Goal: Information Seeking & Learning: Learn about a topic

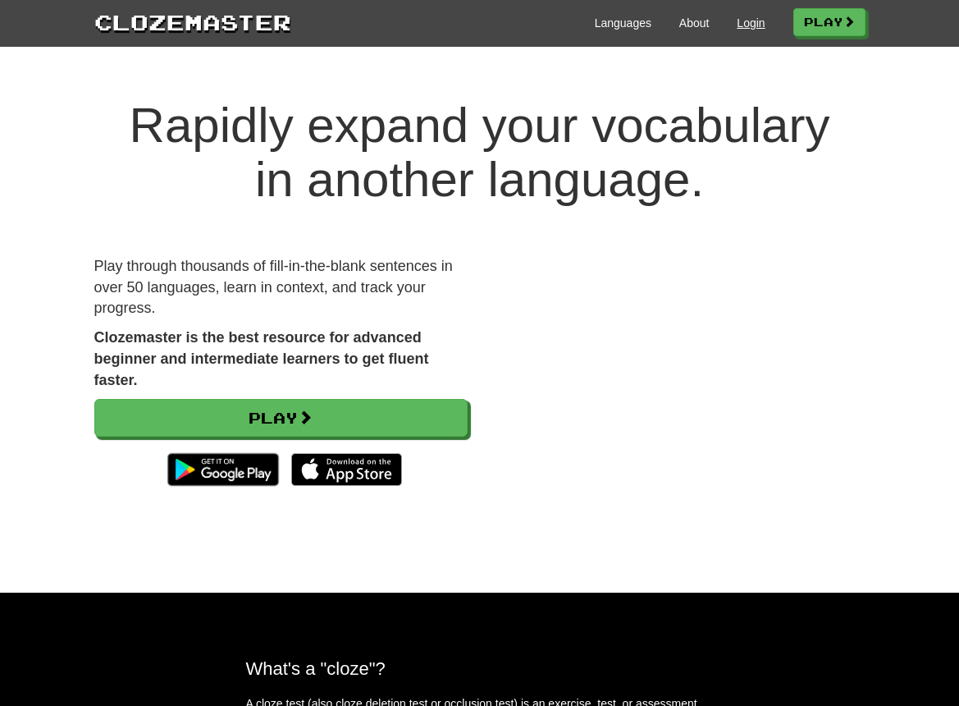
click at [752, 25] on link "Login" at bounding box center [751, 23] width 28 height 16
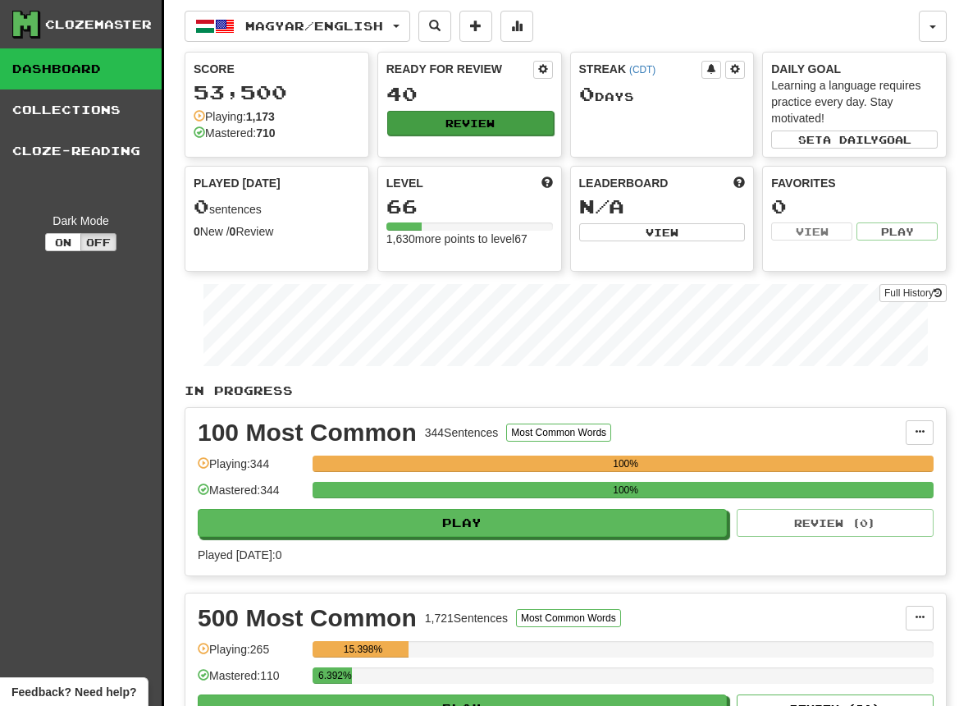
click at [465, 117] on button "Review" at bounding box center [470, 123] width 167 height 25
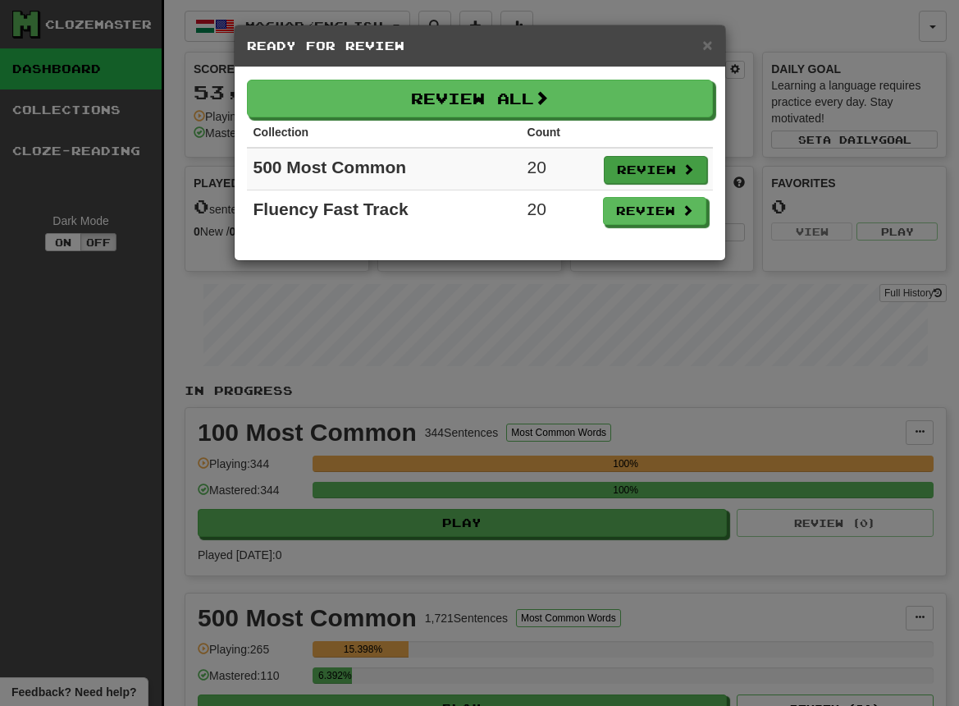
click at [645, 171] on button "Review" at bounding box center [655, 170] width 103 height 28
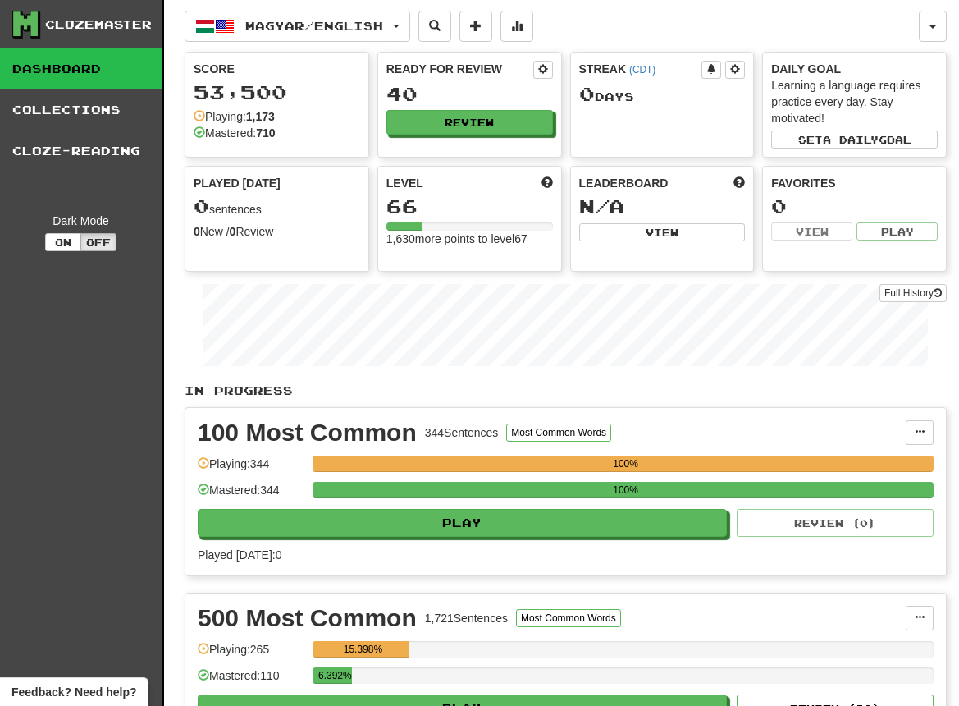
select select "**"
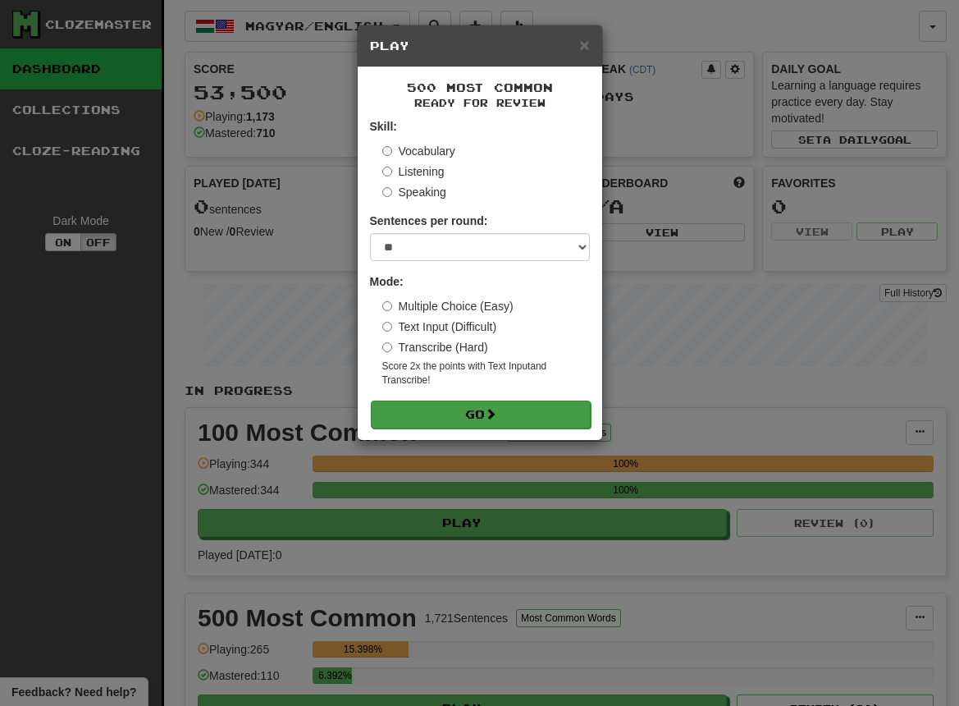
click at [491, 408] on span at bounding box center [490, 413] width 11 height 11
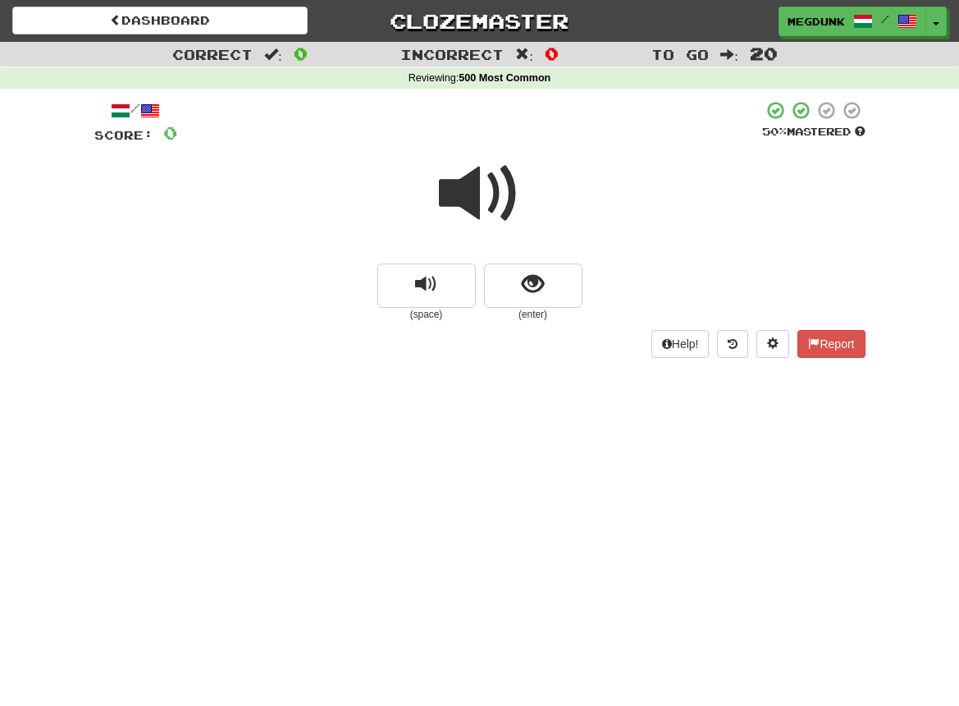
click at [464, 200] on span at bounding box center [480, 194] width 82 height 82
click at [528, 282] on span "show sentence" at bounding box center [533, 284] width 22 height 22
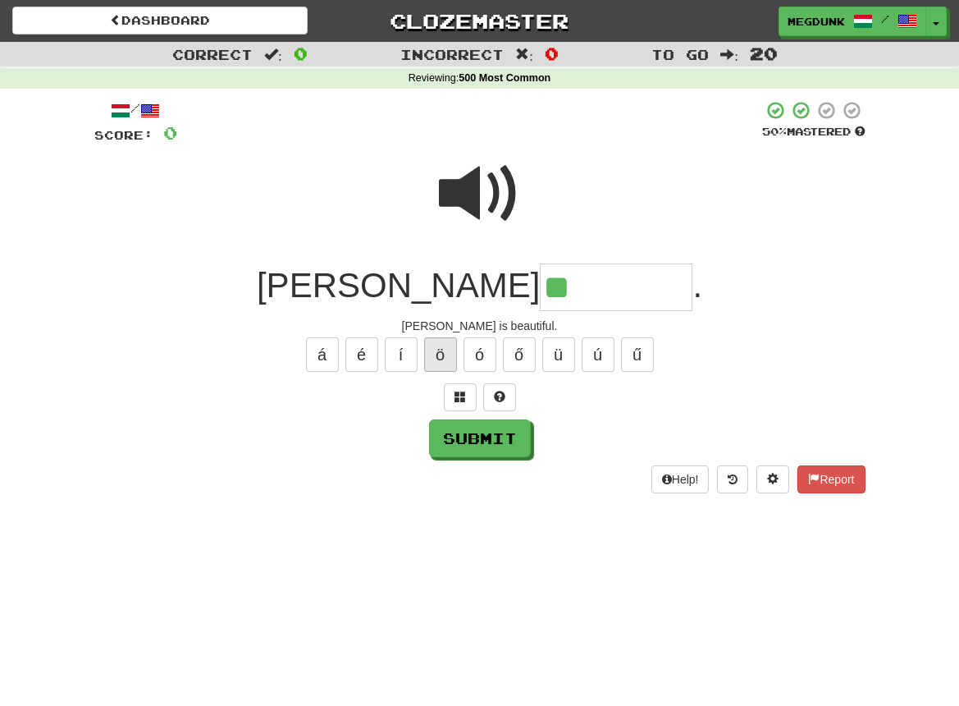
click at [441, 359] on button "ö" at bounding box center [440, 354] width 33 height 34
click at [434, 357] on button "ö" at bounding box center [440, 354] width 33 height 34
click at [515, 363] on button "ő" at bounding box center [519, 354] width 33 height 34
click at [440, 352] on button "ö" at bounding box center [440, 354] width 33 height 34
click at [630, 347] on button "ű" at bounding box center [637, 354] width 33 height 34
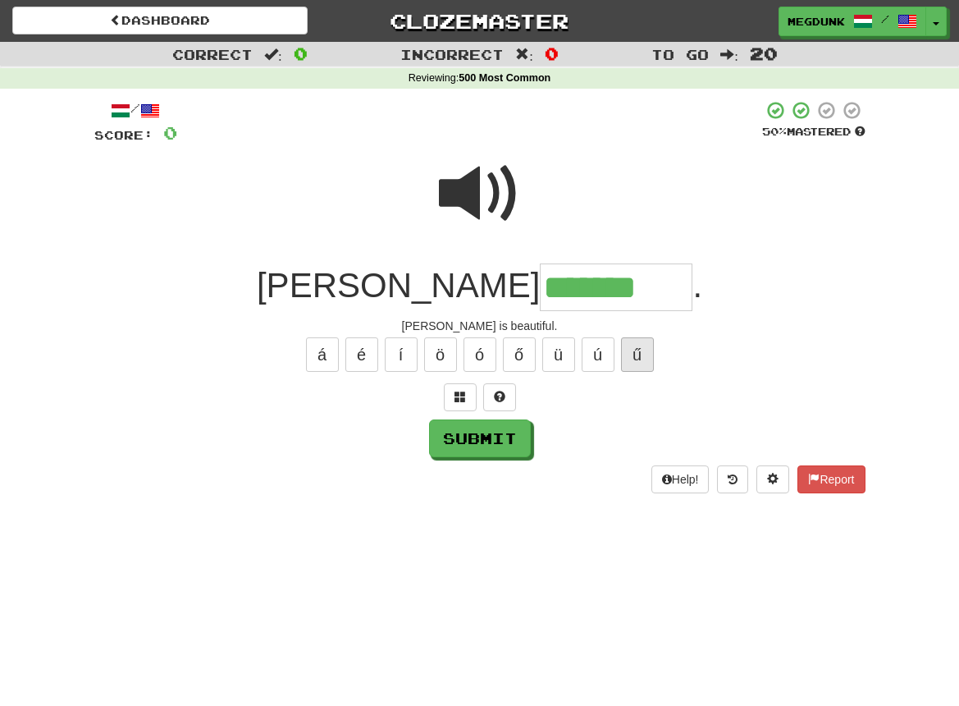
type input "********"
click at [459, 436] on button "Submit" at bounding box center [481, 439] width 102 height 38
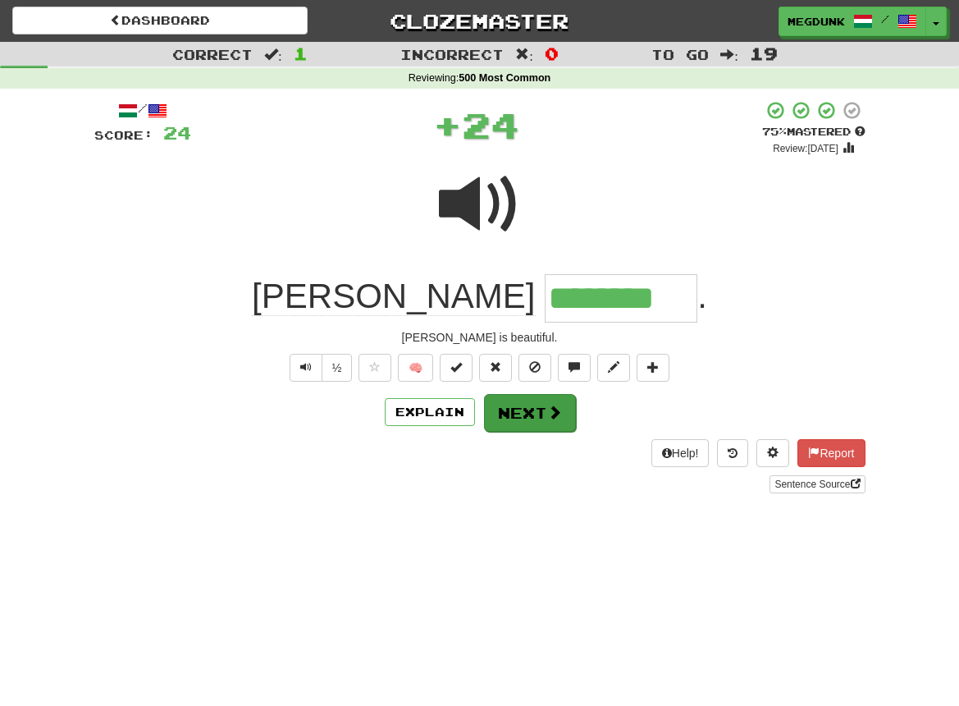
click at [523, 420] on button "Next" at bounding box center [530, 413] width 92 height 38
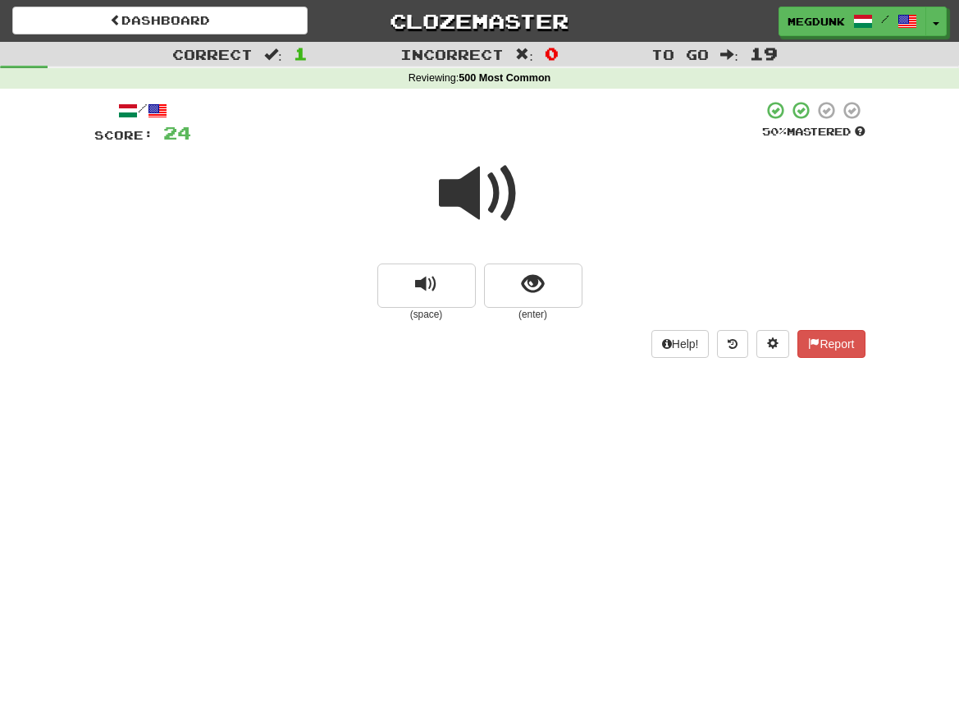
click at [468, 200] on span at bounding box center [480, 194] width 82 height 82
click at [463, 194] on span at bounding box center [480, 194] width 82 height 82
click at [533, 277] on span "show sentence" at bounding box center [533, 284] width 22 height 22
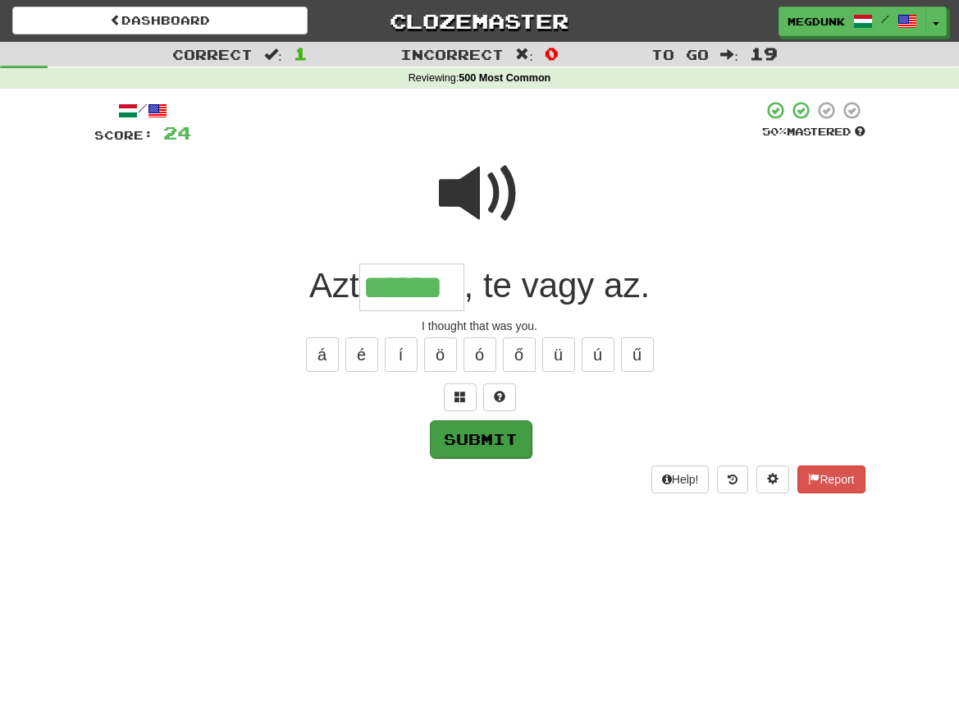
type input "******"
click at [479, 427] on button "Submit" at bounding box center [481, 439] width 102 height 38
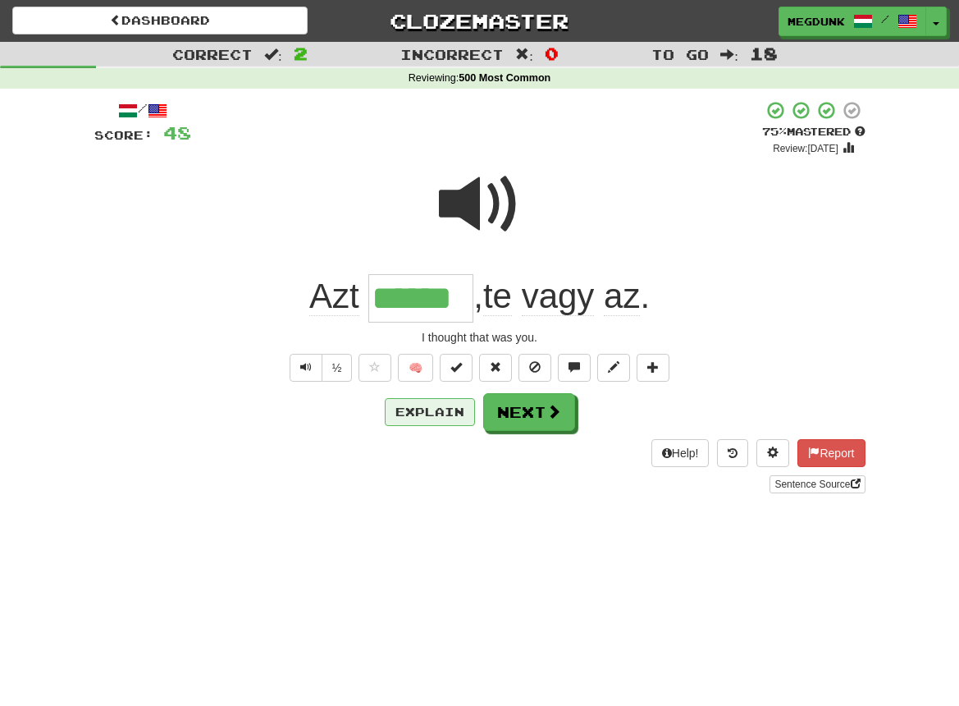
click at [434, 411] on button "Explain" at bounding box center [430, 412] width 90 height 28
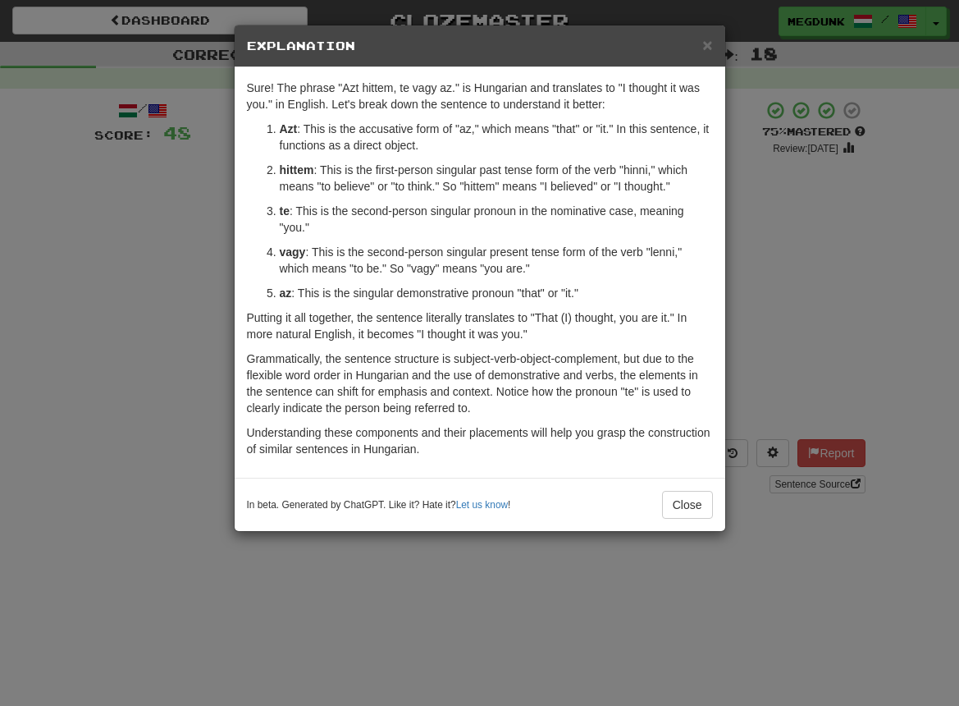
click at [764, 327] on div "× Explanation Sure! The phrase "Azt hittem, te vagy az." is Hungarian and trans…" at bounding box center [479, 353] width 959 height 706
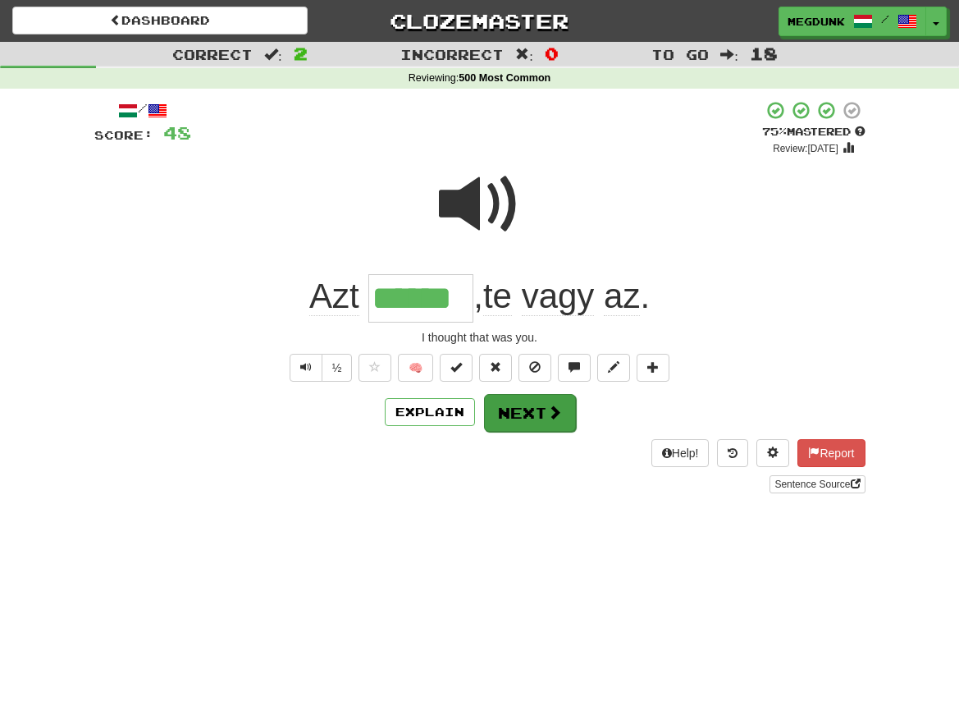
click at [535, 409] on button "Next" at bounding box center [530, 413] width 92 height 38
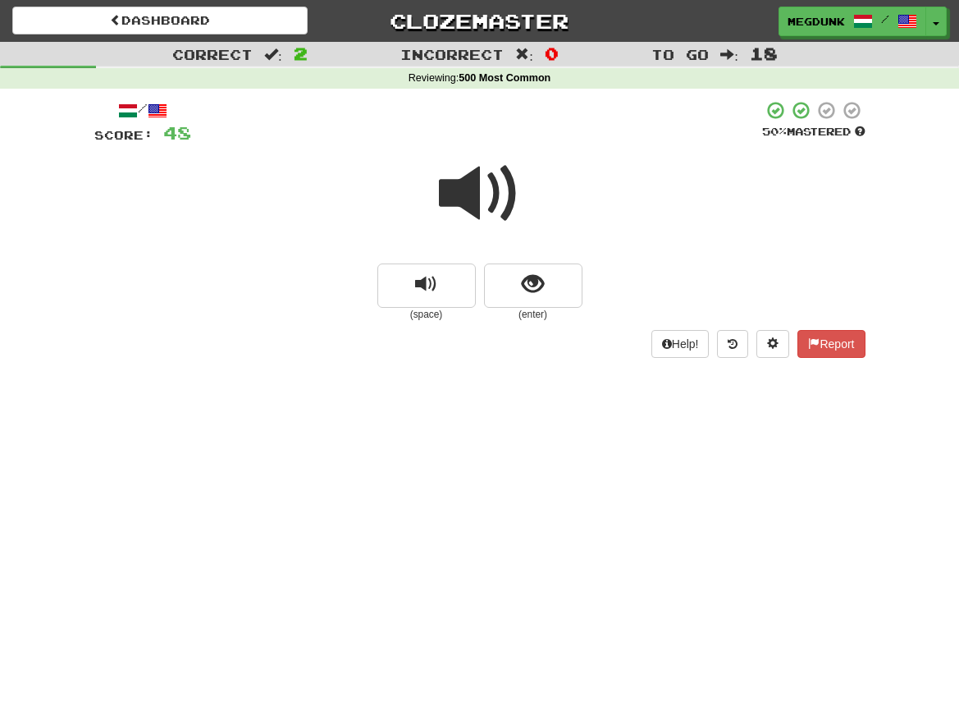
click at [472, 203] on span at bounding box center [480, 194] width 82 height 82
click at [520, 277] on button "show sentence" at bounding box center [533, 285] width 98 height 44
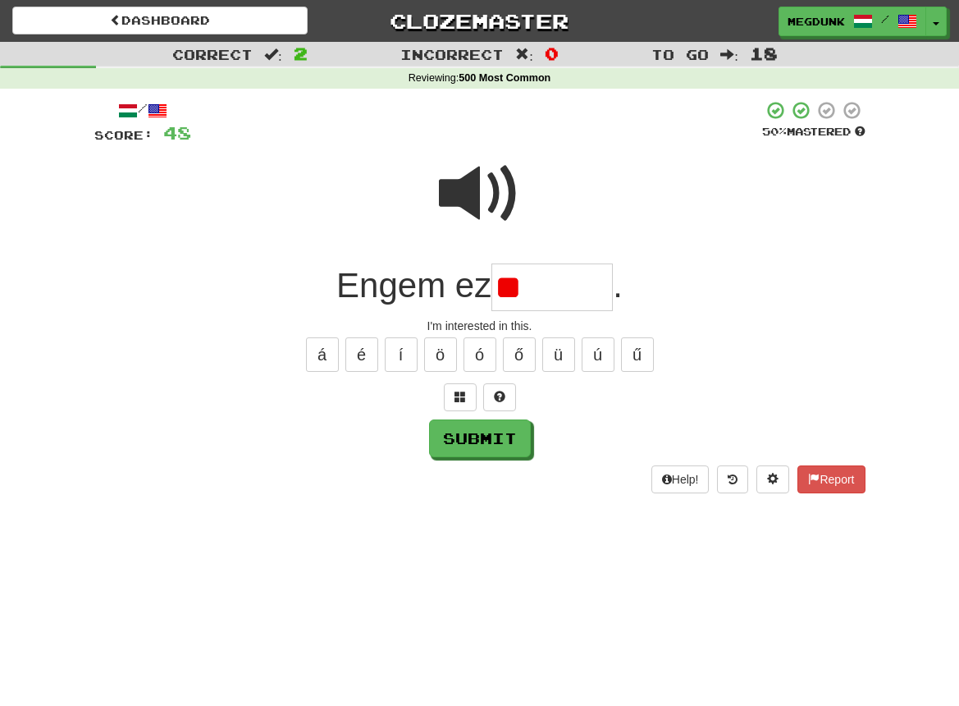
type input "*"
click at [368, 353] on button "é" at bounding box center [361, 354] width 33 height 34
type input "*******"
click at [456, 441] on button "Submit" at bounding box center [481, 439] width 102 height 38
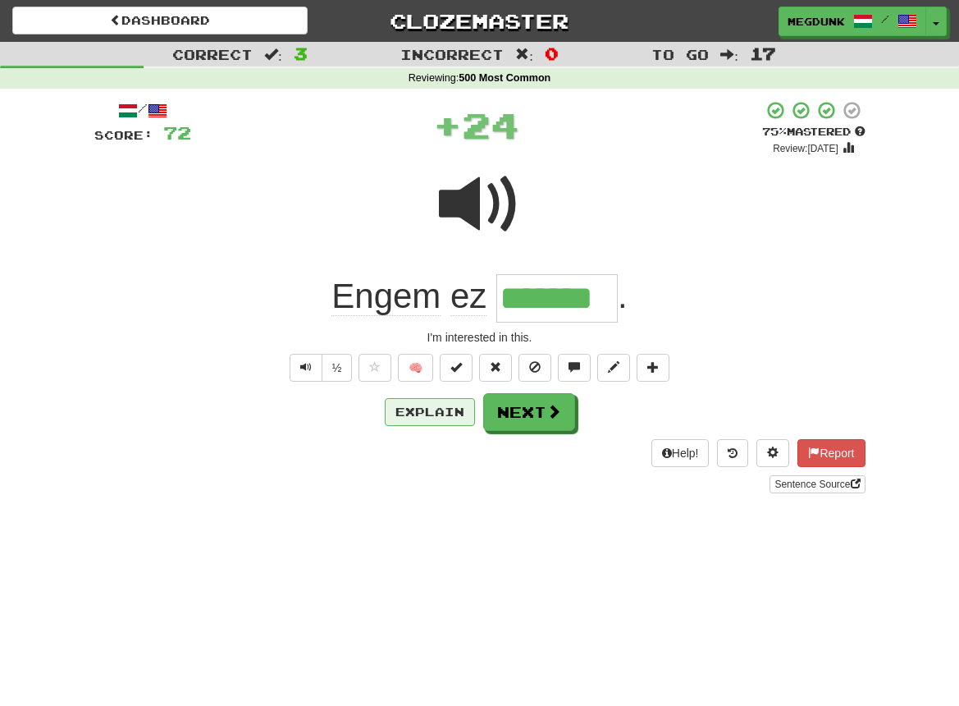
click at [441, 402] on button "Explain" at bounding box center [430, 412] width 90 height 28
